Goal: Task Accomplishment & Management: Complete application form

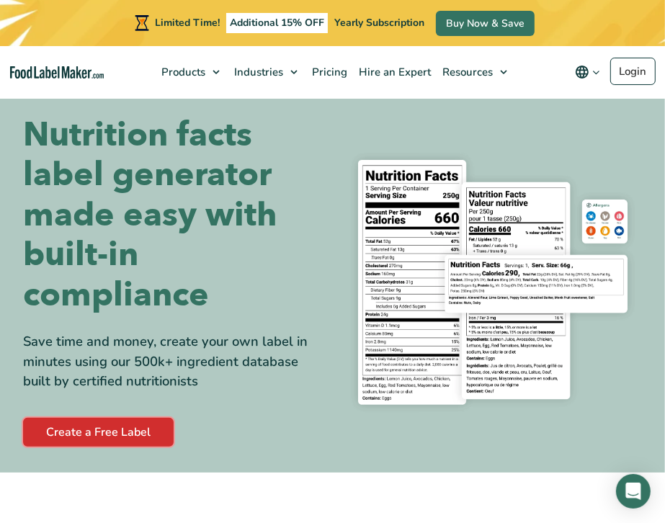
click at [150, 440] on link "Create a Free Label" at bounding box center [98, 432] width 151 height 29
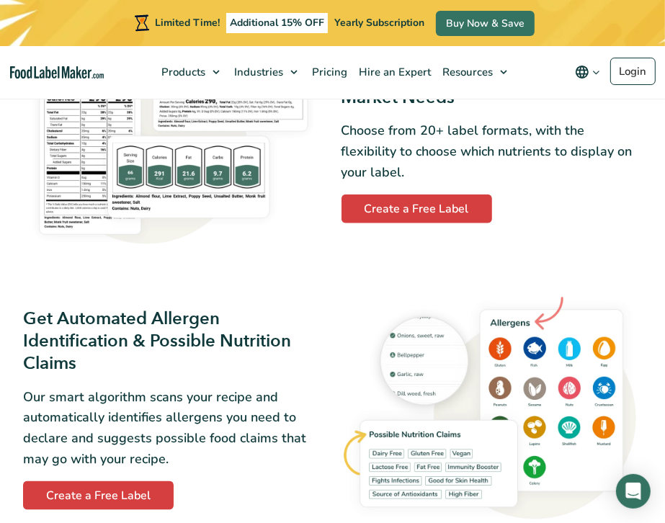
scroll to position [1081, 0]
